Goal: Entertainment & Leisure: Consume media (video, audio)

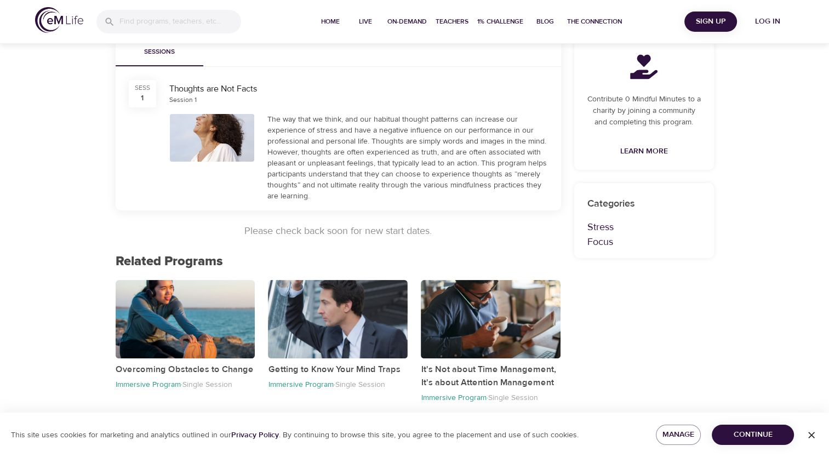
scroll to position [219, 0]
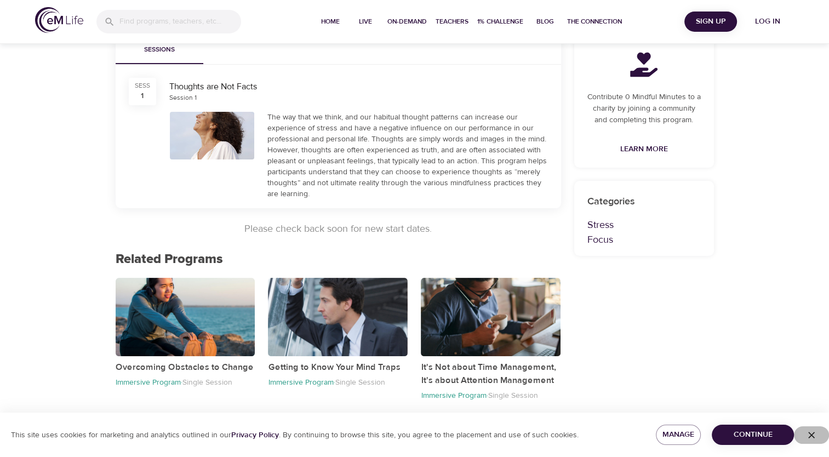
click at [810, 434] on icon "button" at bounding box center [811, 434] width 11 height 11
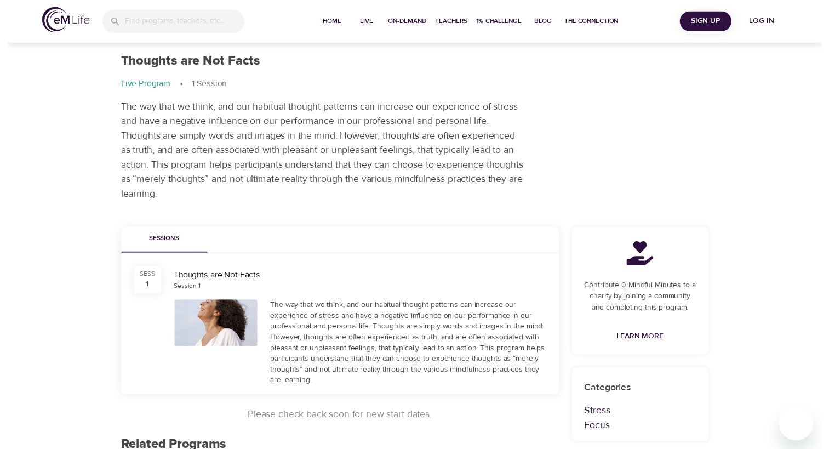
scroll to position [0, 0]
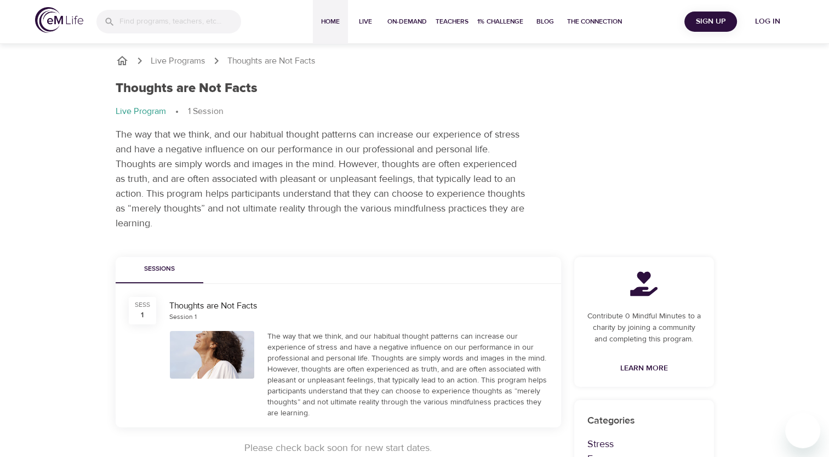
click at [327, 25] on span "Home" at bounding box center [330, 22] width 26 height 12
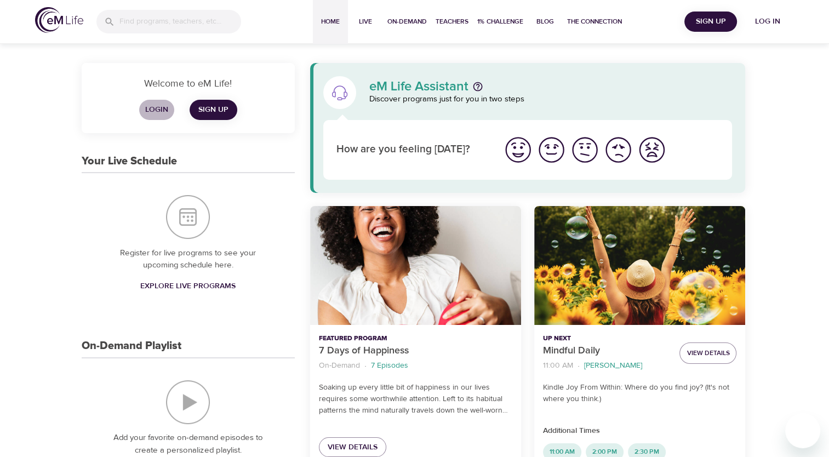
click at [151, 111] on span "Login" at bounding box center [157, 110] width 26 height 14
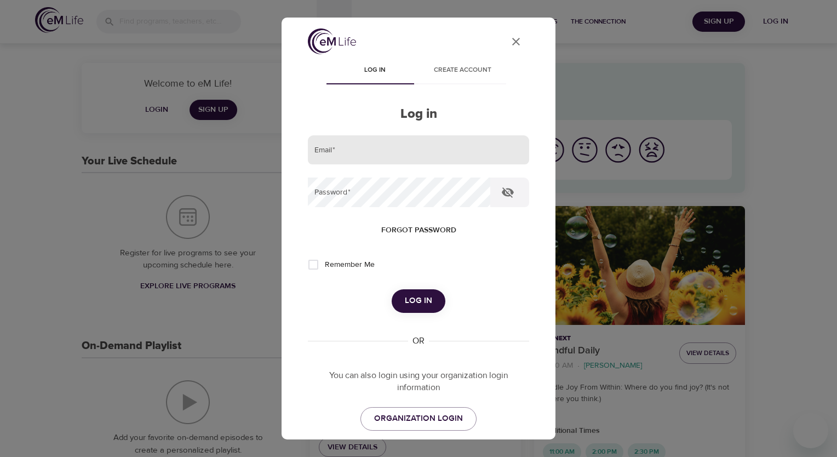
click at [331, 151] on input "email" at bounding box center [418, 150] width 221 height 30
type input "[PERSON_NAME][EMAIL_ADDRESS][PERSON_NAME][DOMAIN_NAME]"
click at [429, 228] on span "Forgot password" at bounding box center [418, 231] width 75 height 14
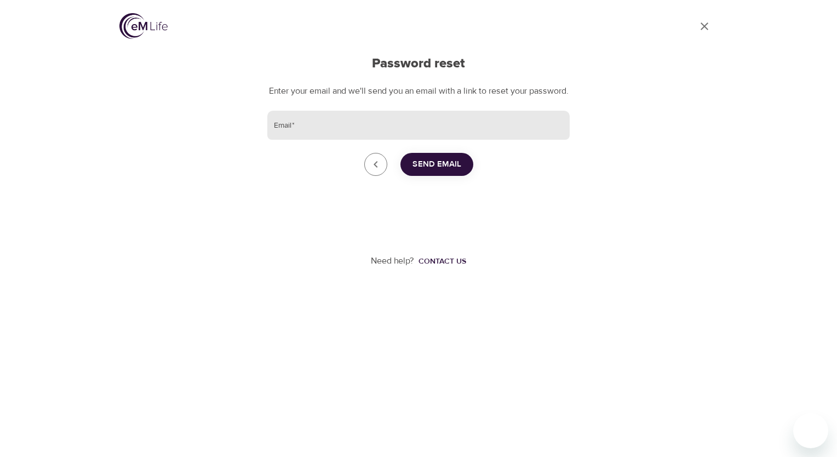
click at [322, 140] on input "Email   *" at bounding box center [418, 126] width 302 height 30
type input "[PERSON_NAME][EMAIL_ADDRESS][PERSON_NAME][DOMAIN_NAME]"
click at [414, 171] on span "Send Email" at bounding box center [437, 164] width 49 height 14
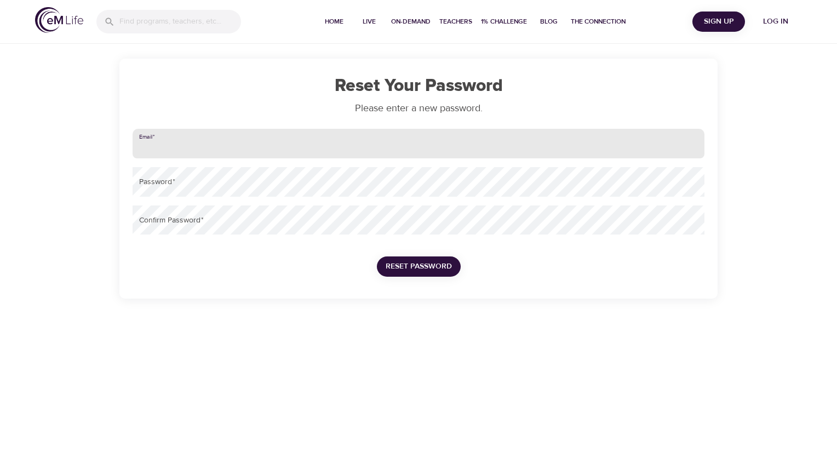
click at [196, 147] on input "email" at bounding box center [419, 144] width 572 height 30
type input "[PERSON_NAME][EMAIL_ADDRESS][PERSON_NAME][DOMAIN_NAME]"
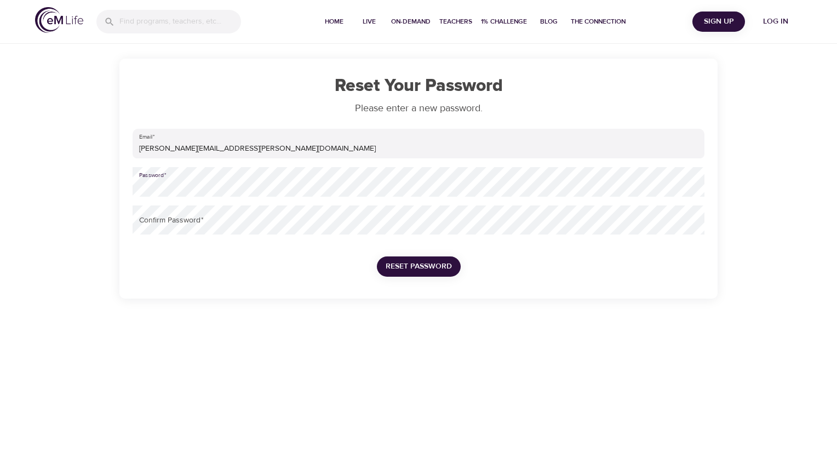
click at [129, 187] on div "Password   *" at bounding box center [418, 182] width 581 height 38
click at [403, 265] on span "Reset Password" at bounding box center [419, 267] width 66 height 14
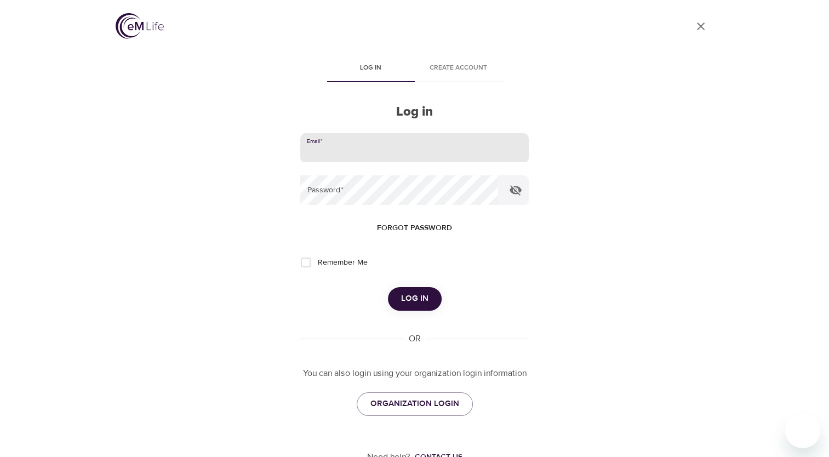
click at [364, 146] on input "email" at bounding box center [414, 148] width 228 height 30
type input "[PERSON_NAME][EMAIL_ADDRESS][PERSON_NAME][DOMAIN_NAME]"
click at [424, 297] on span "Log in" at bounding box center [414, 298] width 27 height 14
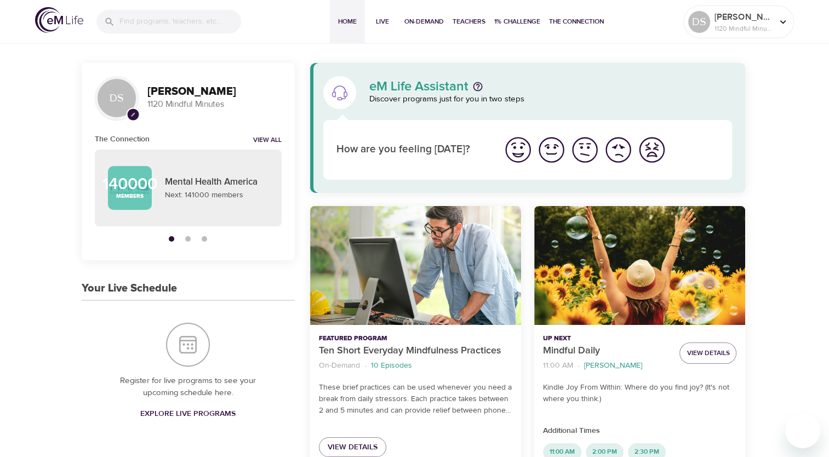
click at [623, 153] on img "I'm feeling bad" at bounding box center [618, 150] width 30 height 30
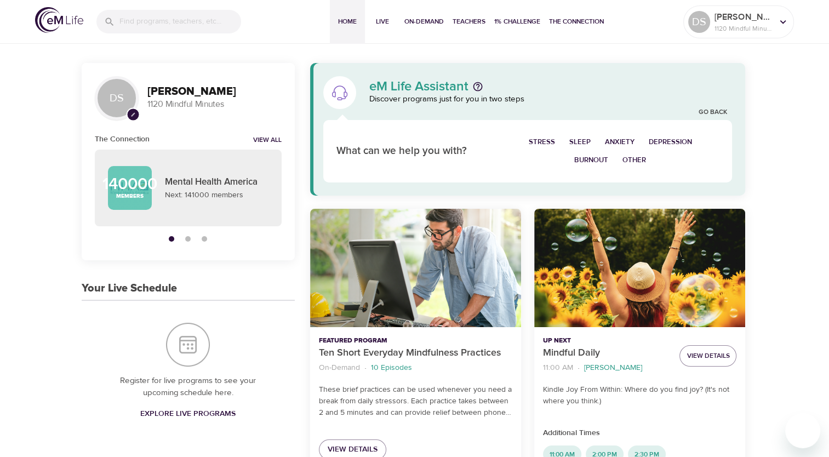
click at [661, 141] on span "Depression" at bounding box center [670, 142] width 43 height 13
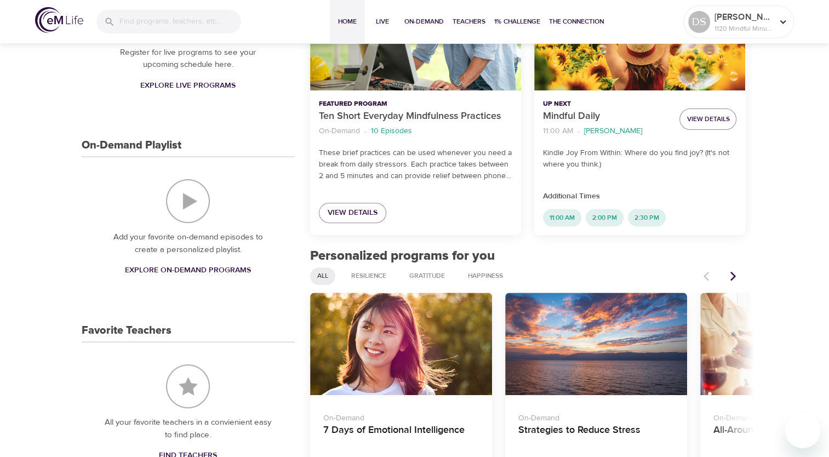
scroll to position [236, 0]
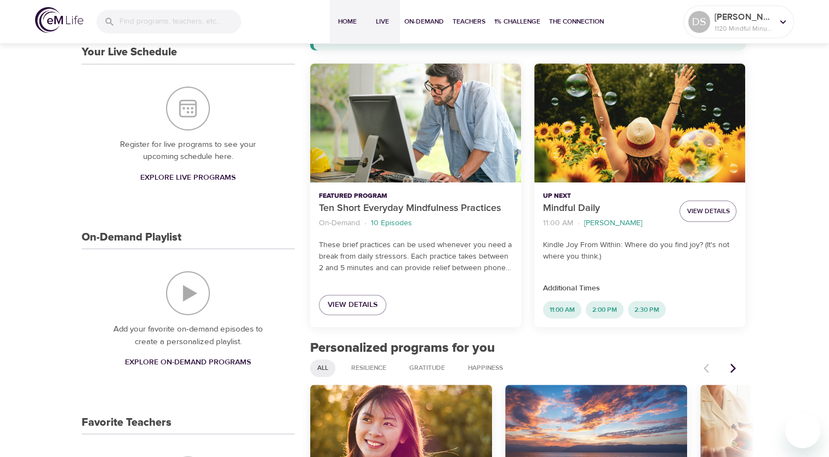
click at [381, 18] on span "Live" at bounding box center [382, 22] width 26 height 12
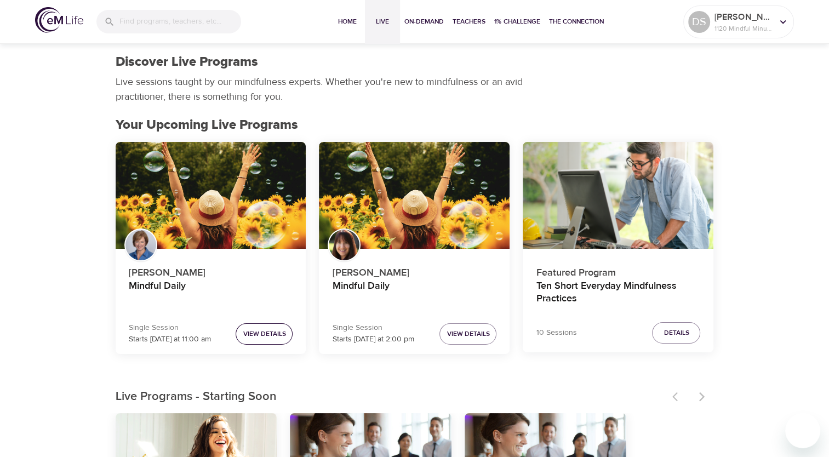
click at [269, 330] on span "View Details" at bounding box center [264, 334] width 43 height 12
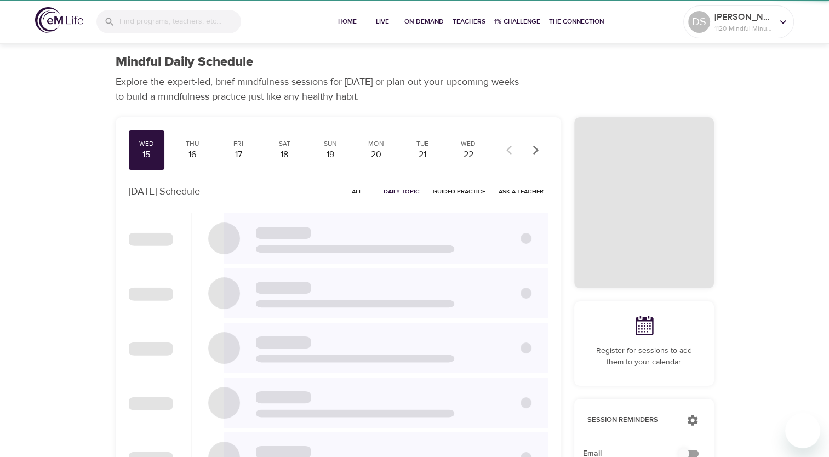
checkbox input "true"
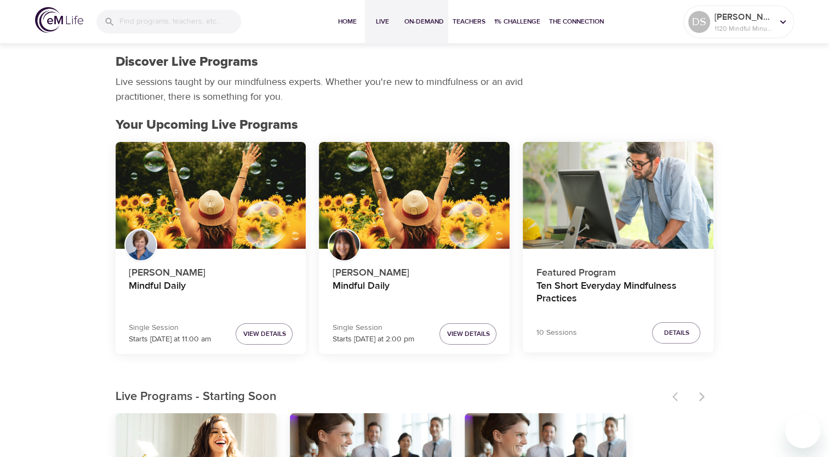
click at [418, 21] on span "On-Demand" at bounding box center [423, 22] width 39 height 12
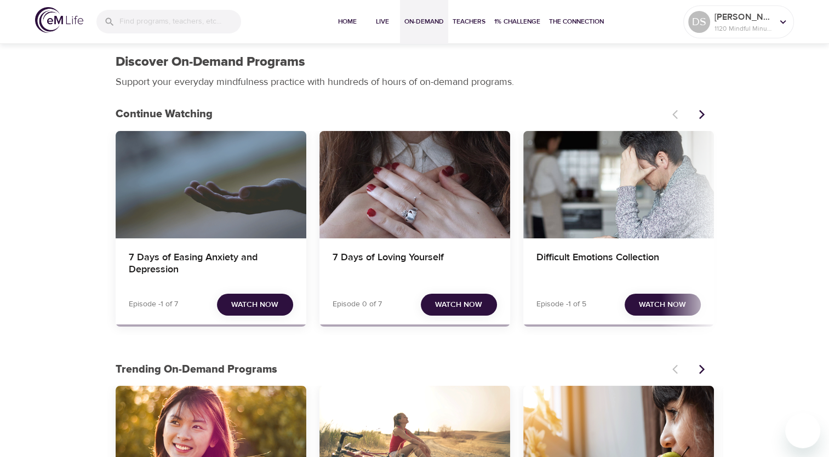
click at [654, 303] on span "Watch Now" at bounding box center [662, 305] width 47 height 14
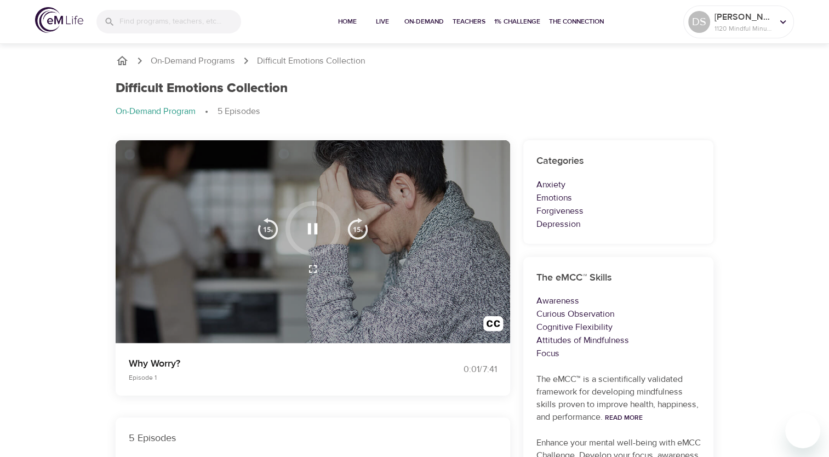
click at [312, 229] on icon "button" at bounding box center [312, 228] width 19 height 19
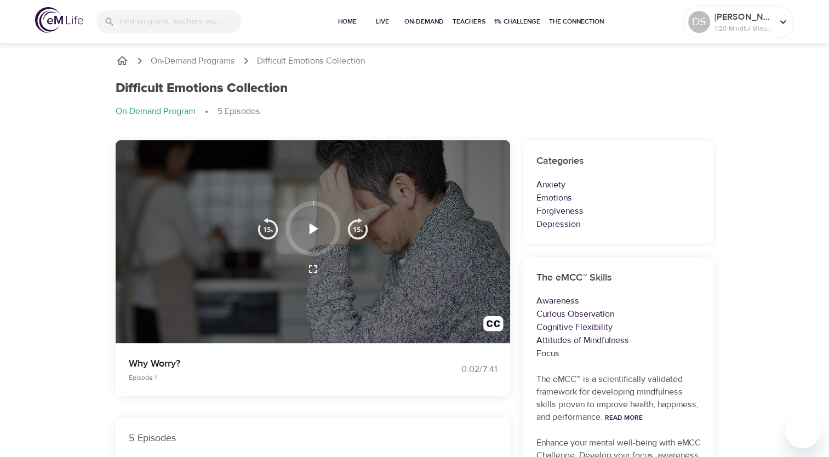
click at [310, 228] on icon "button" at bounding box center [314, 228] width 9 height 11
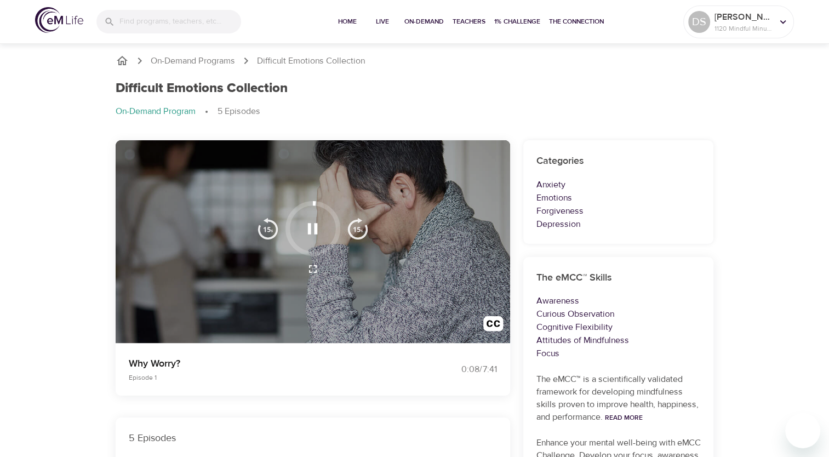
click at [700, 110] on ol "On-Demand Program 5 Episodes" at bounding box center [415, 111] width 598 height 13
click at [494, 324] on img "button" at bounding box center [493, 326] width 20 height 20
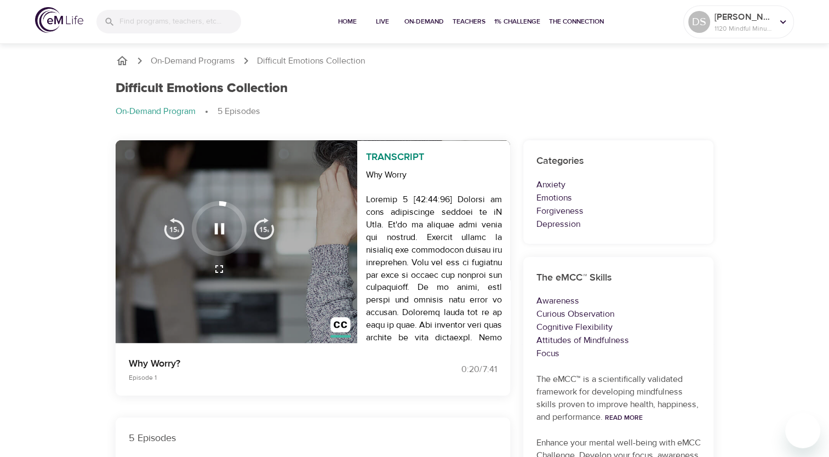
click at [344, 328] on img "button" at bounding box center [340, 327] width 20 height 20
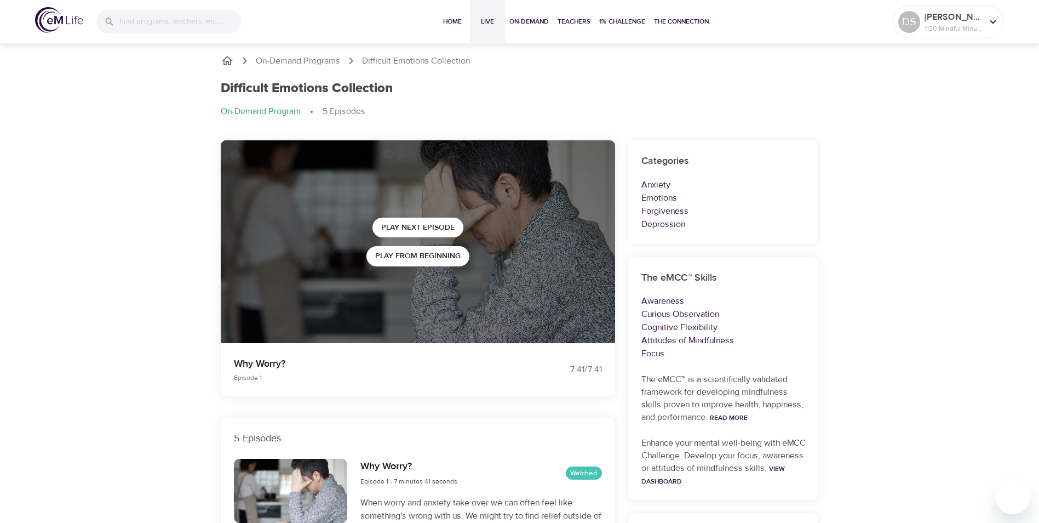
click at [489, 22] on span "Live" at bounding box center [487, 22] width 26 height 12
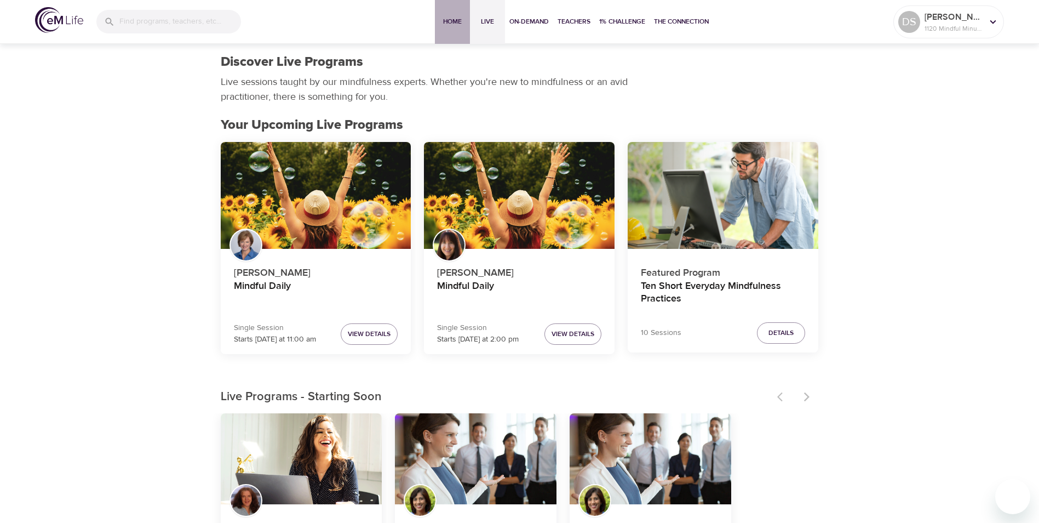
click at [454, 19] on span "Home" at bounding box center [452, 22] width 26 height 12
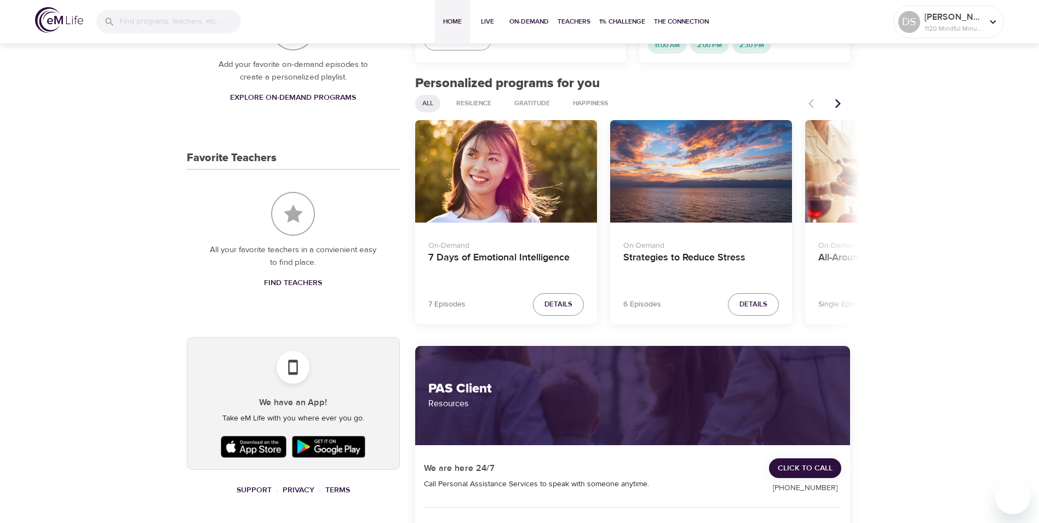
scroll to position [390, 0]
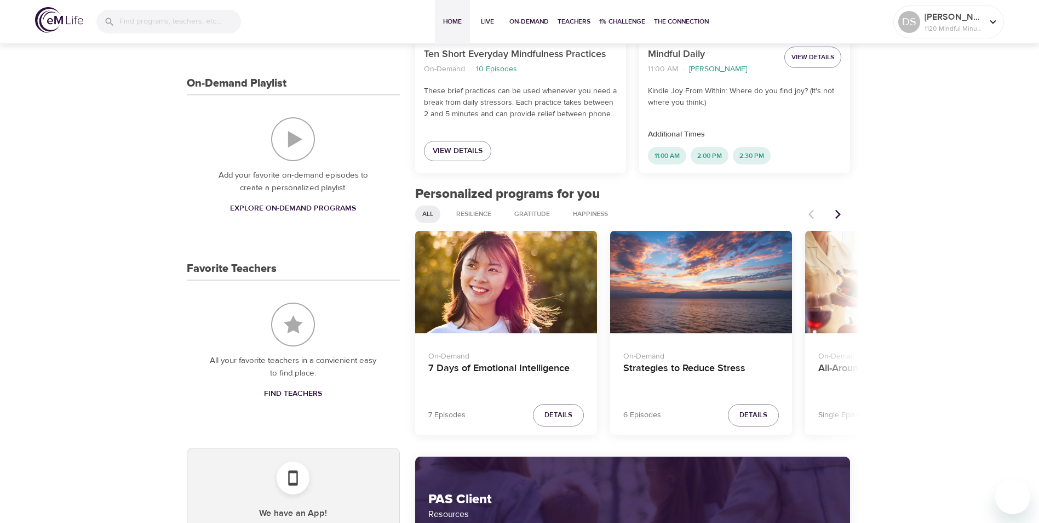
click at [837, 216] on icon "Next items" at bounding box center [837, 214] width 5 height 9
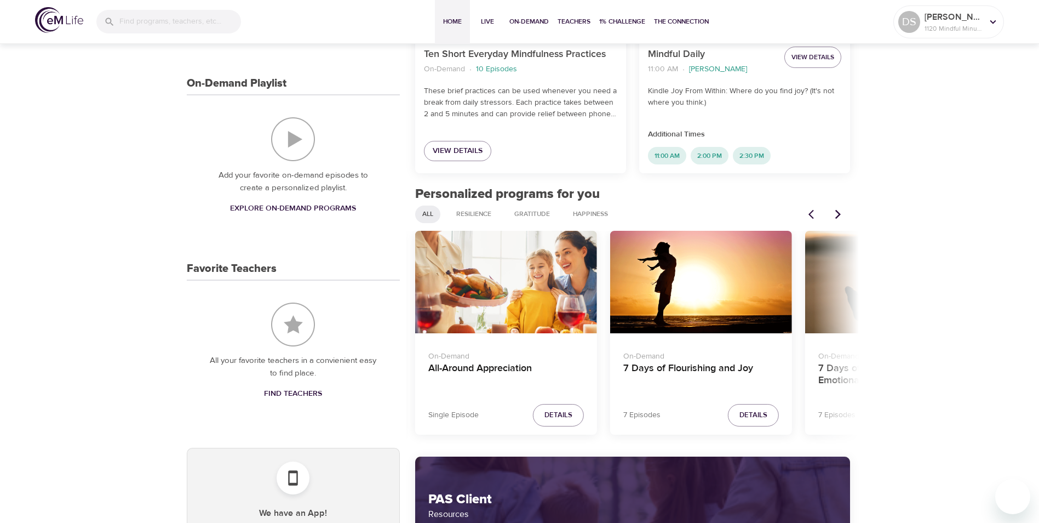
click at [837, 216] on icon "Next items" at bounding box center [838, 214] width 11 height 11
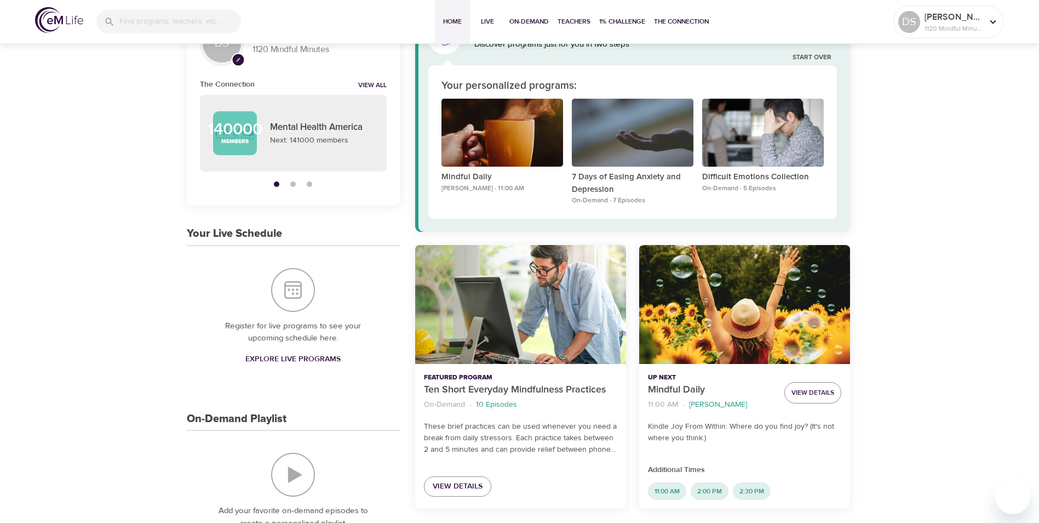
scroll to position [0, 0]
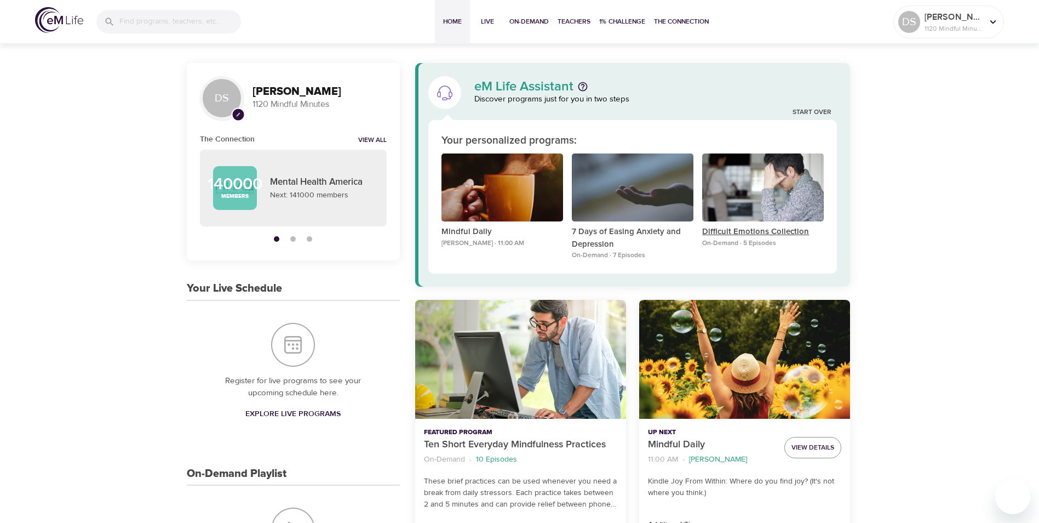
click at [755, 232] on p "Difficult Emotions Collection" at bounding box center [763, 232] width 122 height 13
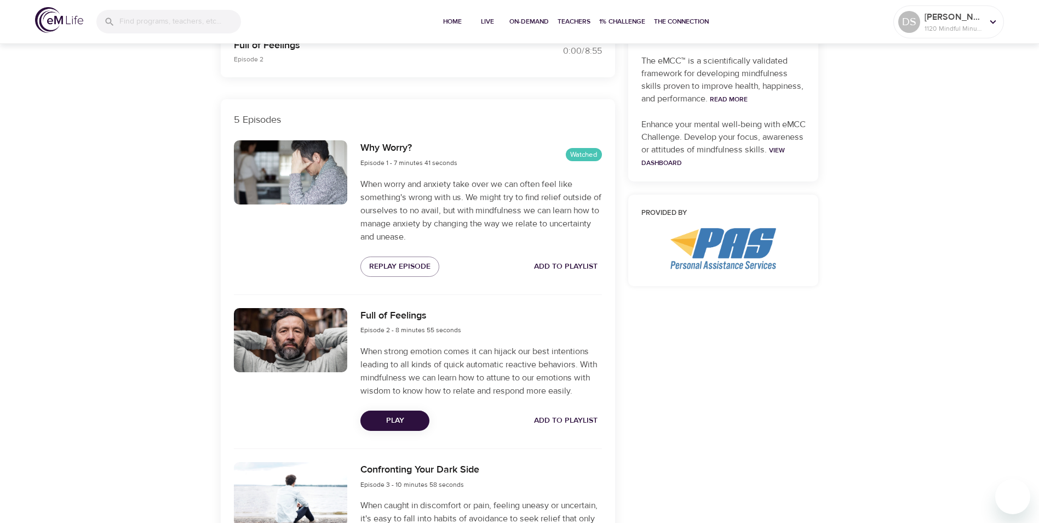
scroll to position [329, 0]
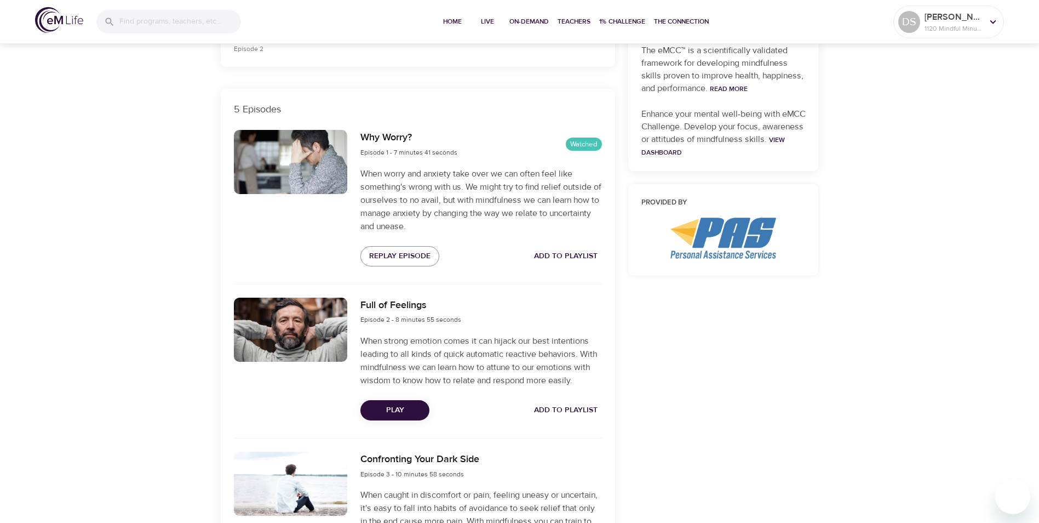
click at [393, 412] on span "Play" at bounding box center [394, 410] width 51 height 14
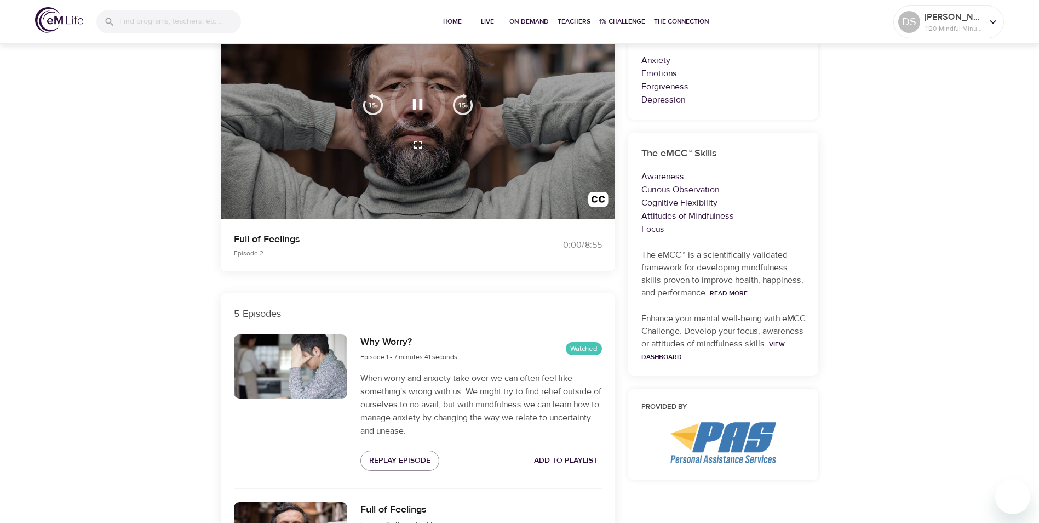
scroll to position [0, 0]
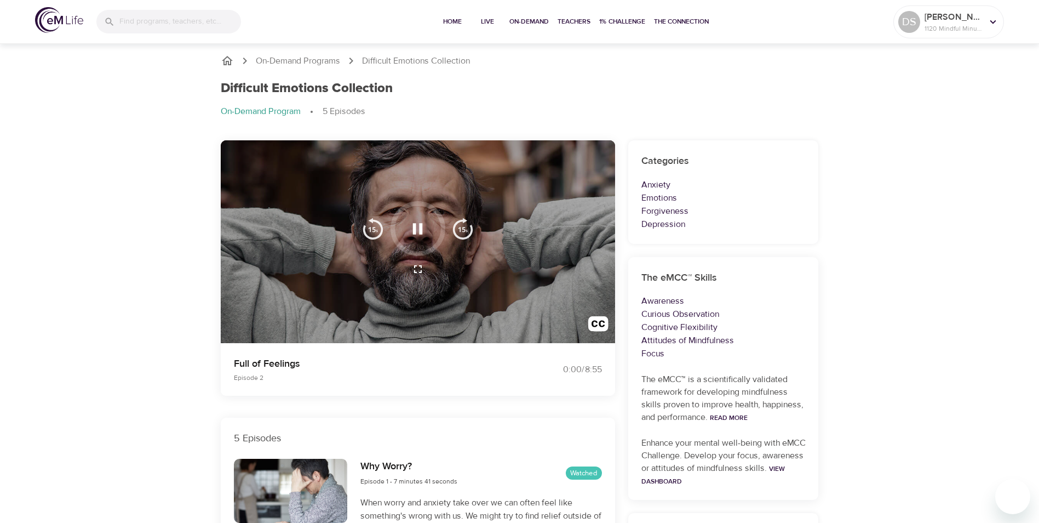
click at [415, 226] on icon "button" at bounding box center [418, 228] width 10 height 11
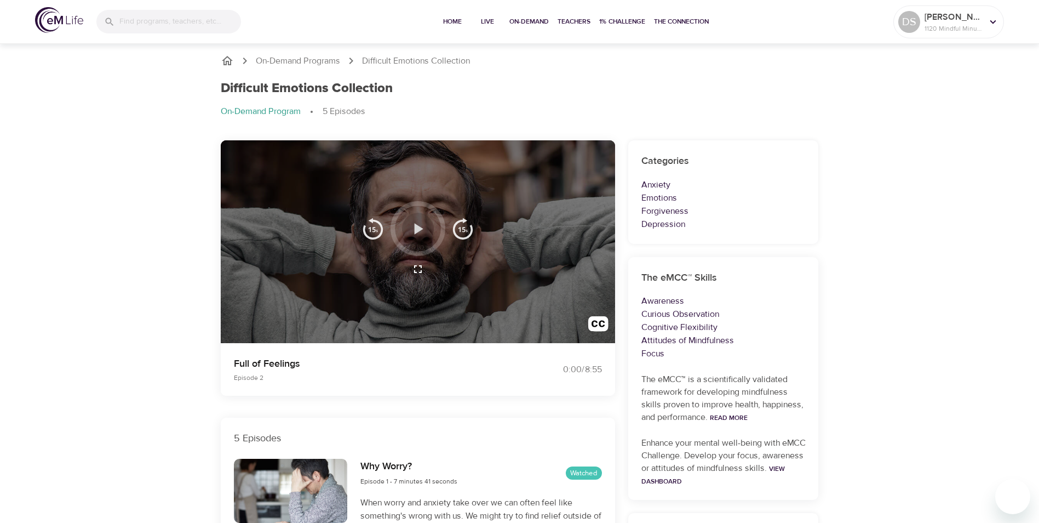
click at [420, 232] on icon "button" at bounding box center [417, 228] width 19 height 19
